Goal: Information Seeking & Learning: Learn about a topic

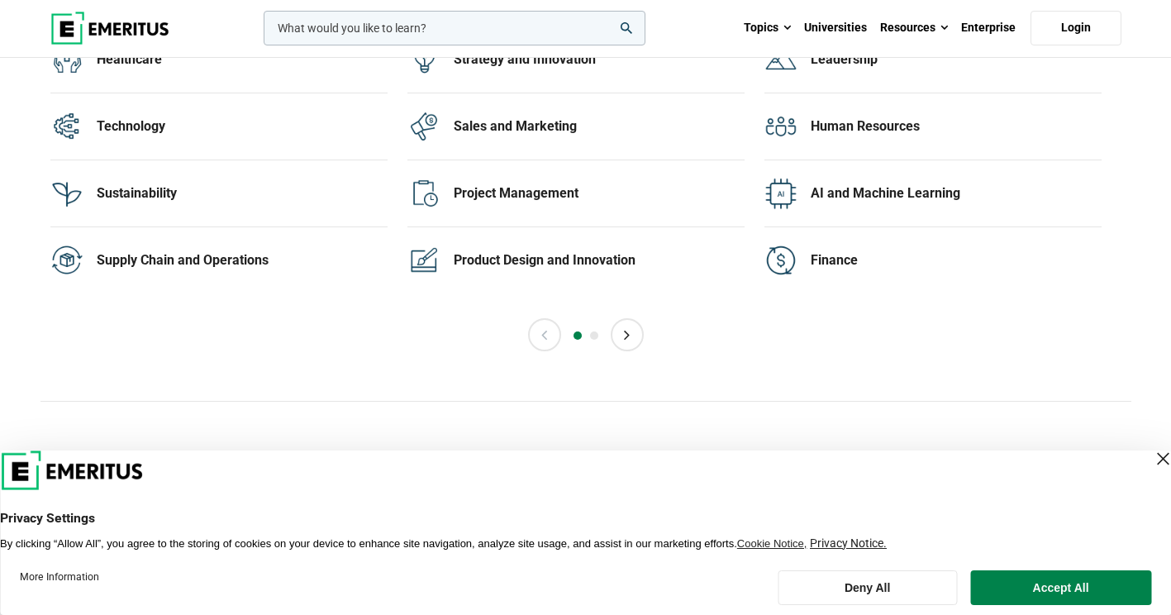
scroll to position [3470, 0]
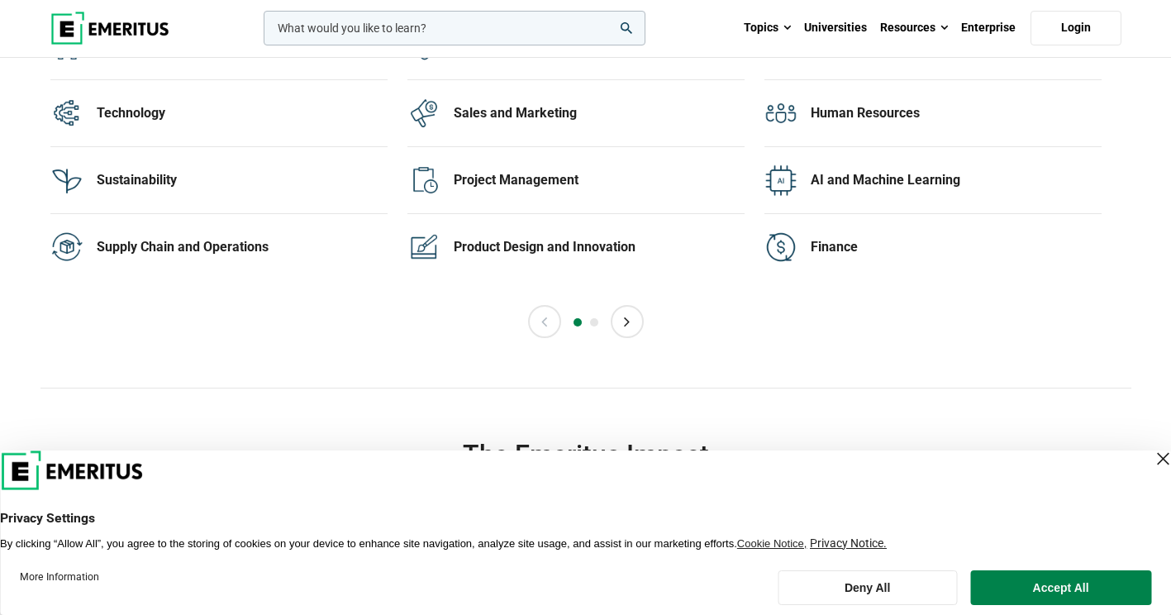
click at [1151, 462] on div "Close Layer" at bounding box center [1162, 458] width 23 height 23
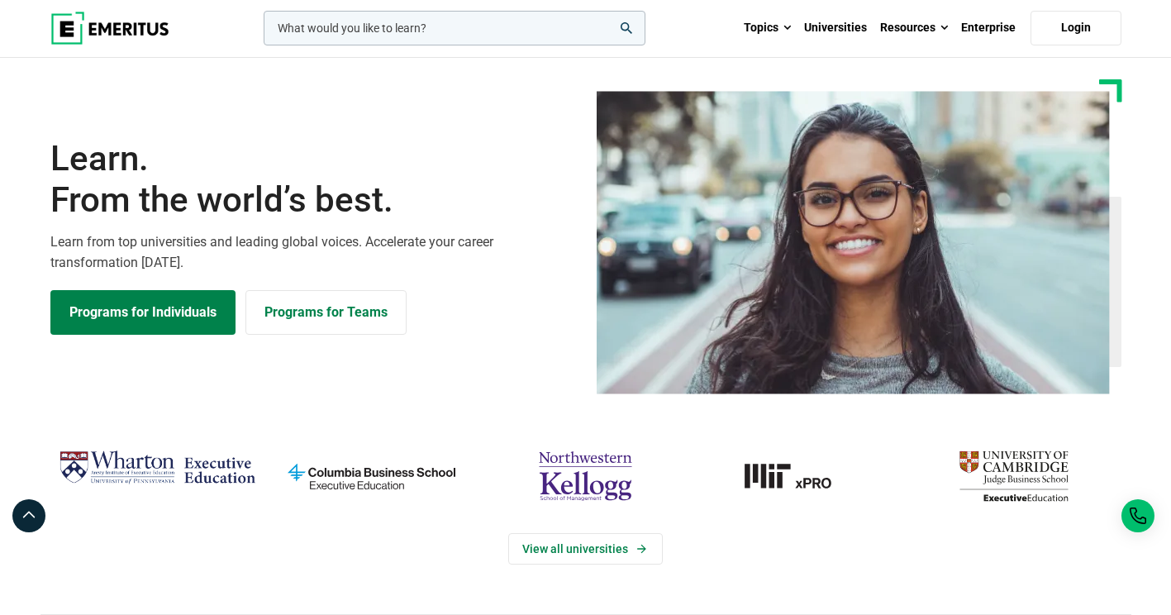
scroll to position [0, 0]
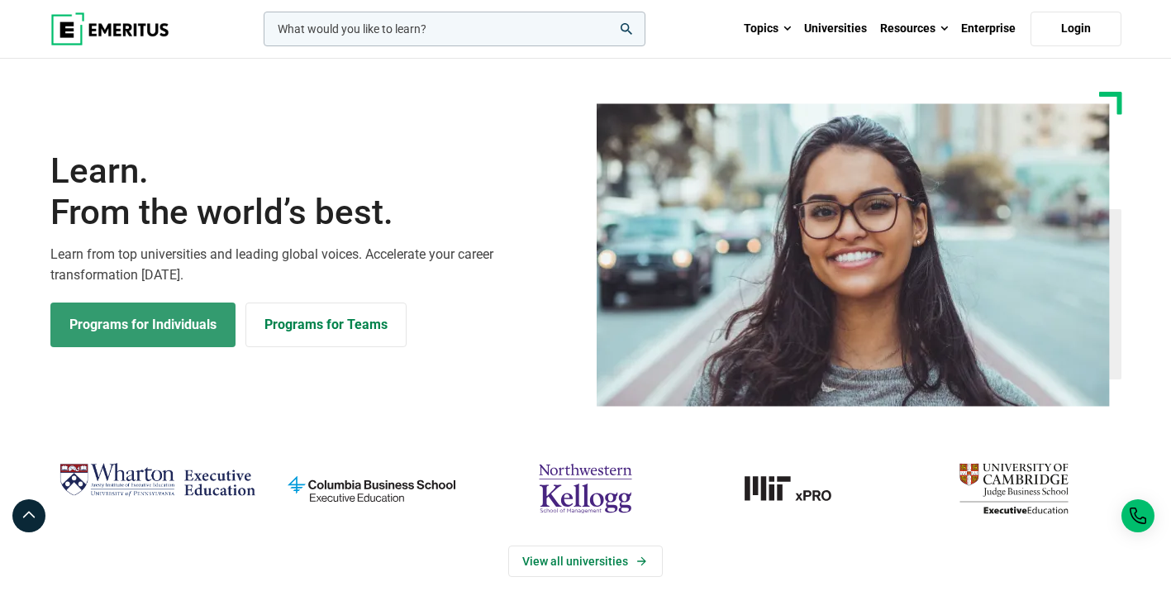
click at [174, 323] on link "Programs for Individuals" at bounding box center [142, 324] width 185 height 45
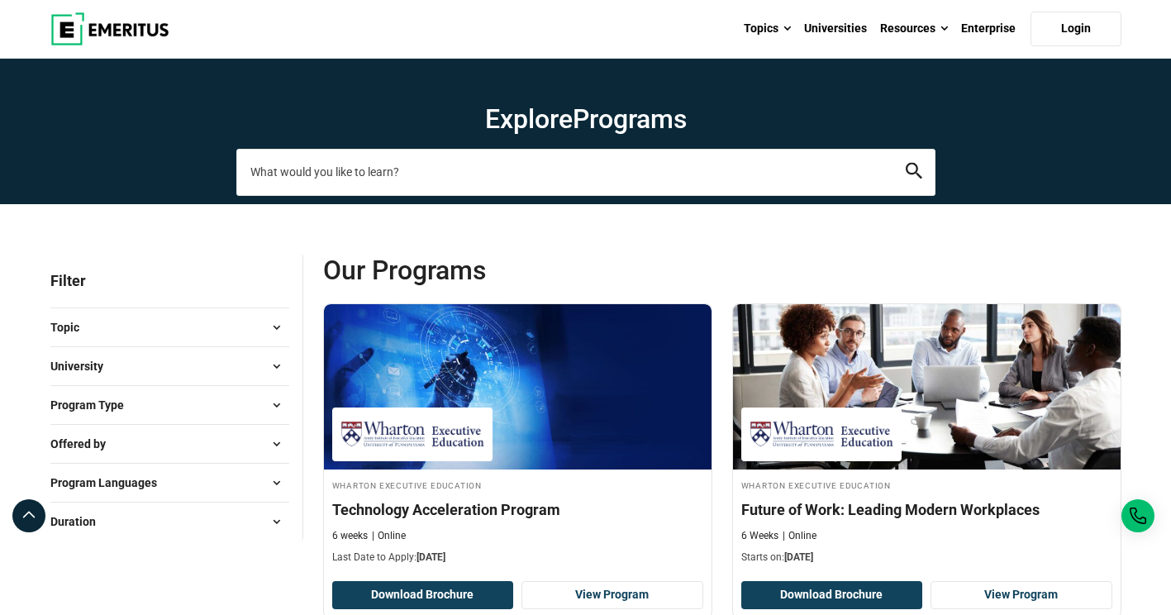
click at [596, 173] on input "search-page" at bounding box center [585, 172] width 699 height 46
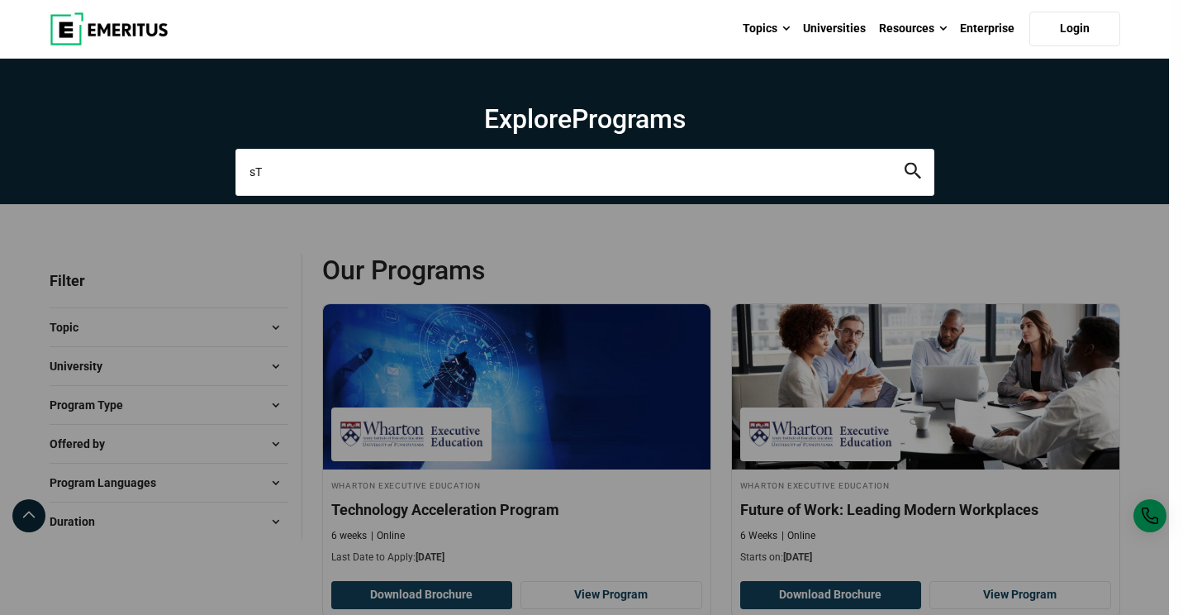
type input "s"
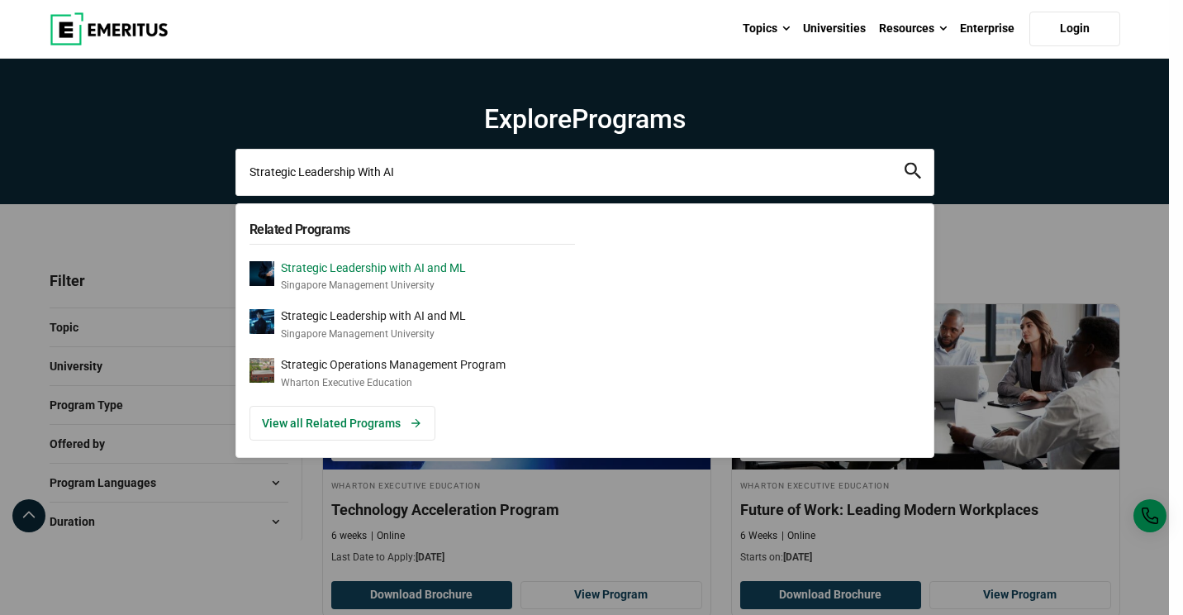
type input "Strategic Leadership With AI"
